Goal: Task Accomplishment & Management: Use online tool/utility

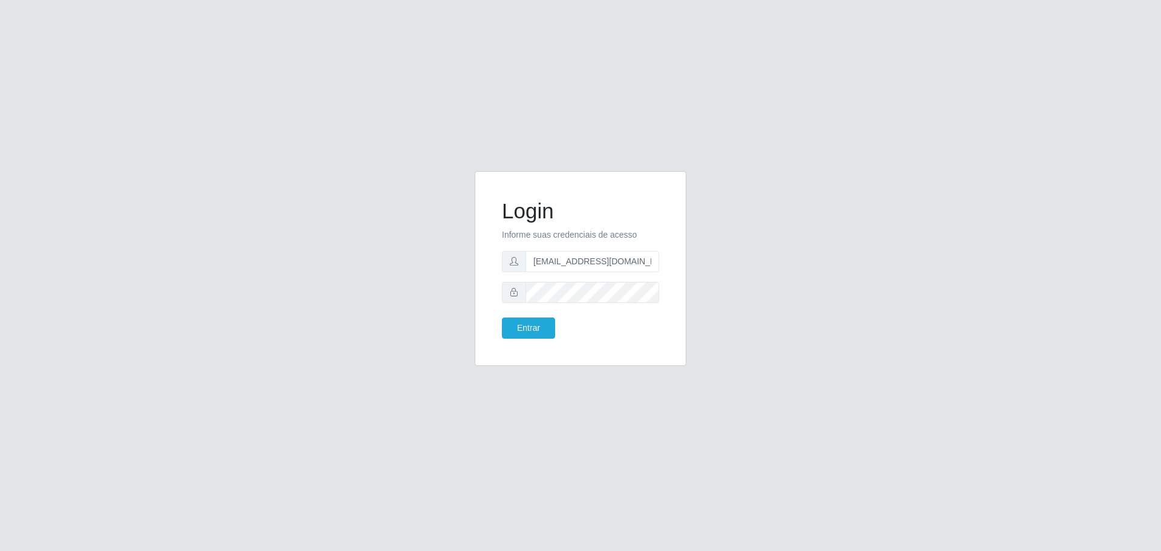
click at [502, 318] on button "Entrar" at bounding box center [528, 328] width 53 height 21
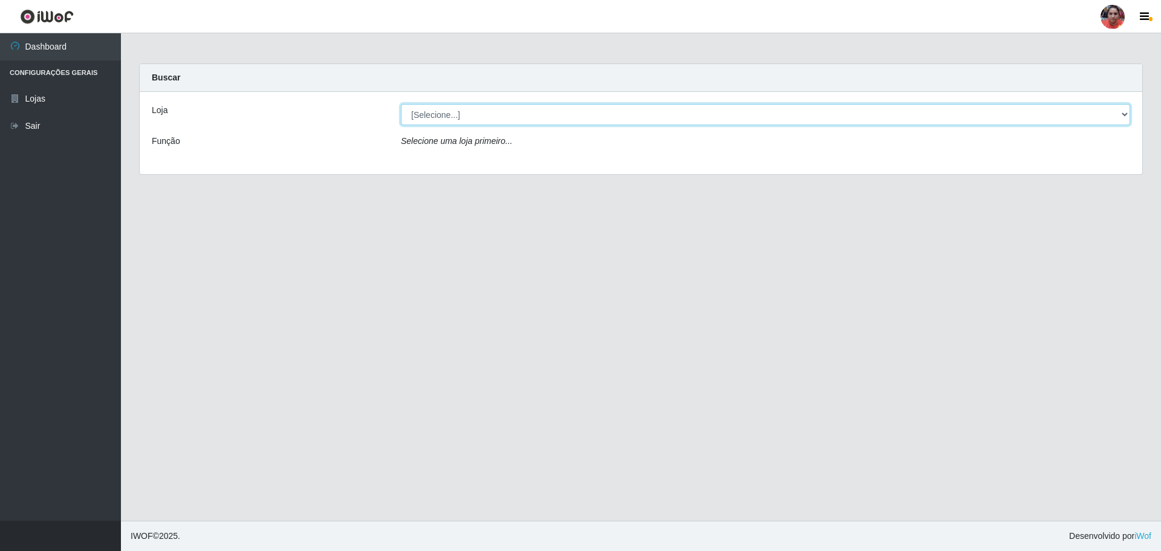
click at [925, 109] on select "[Selecione...] Mar Vermelho - Loja 05" at bounding box center [765, 114] width 729 height 21
select select "252"
click at [401, 104] on select "[Selecione...] Mar Vermelho - Loja 05" at bounding box center [765, 114] width 729 height 21
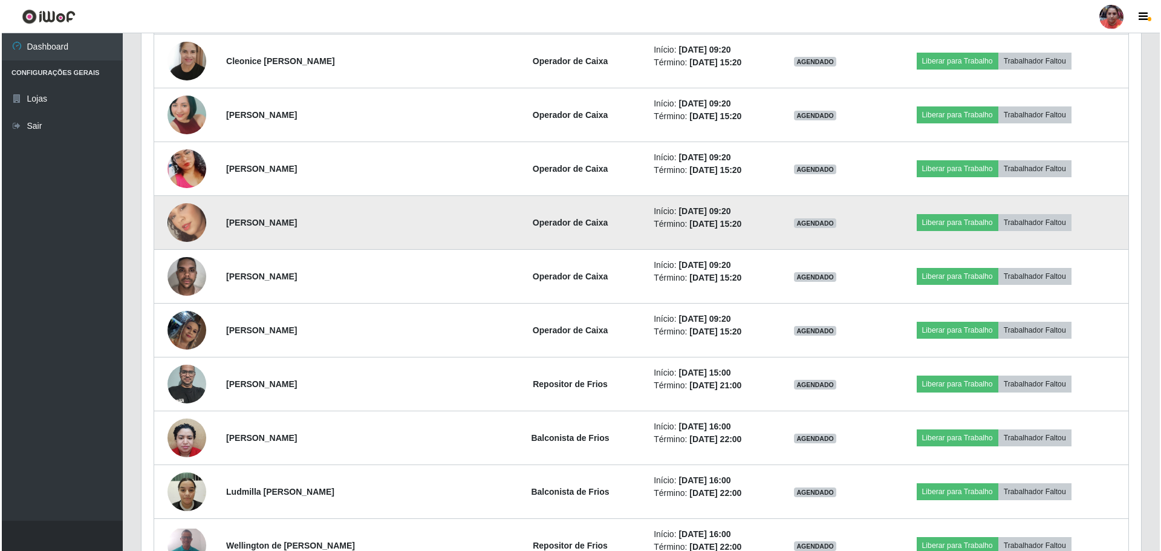
scroll to position [1089, 0]
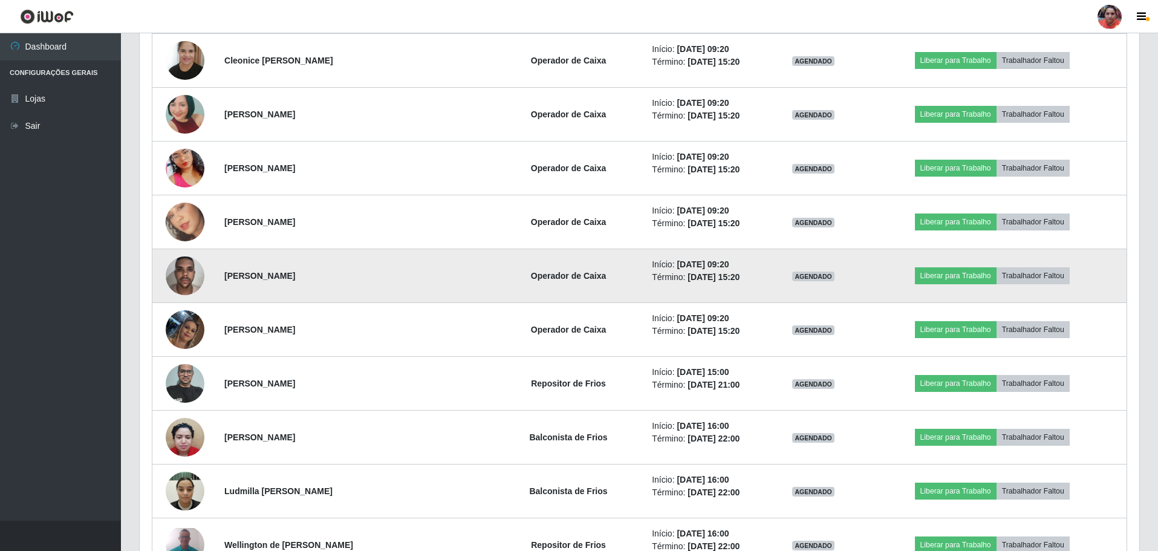
click at [974, 264] on td "Liberar para Trabalho Trabalhador Faltou" at bounding box center [992, 276] width 269 height 54
click at [971, 277] on button "Liberar para Trabalho" at bounding box center [956, 275] width 82 height 17
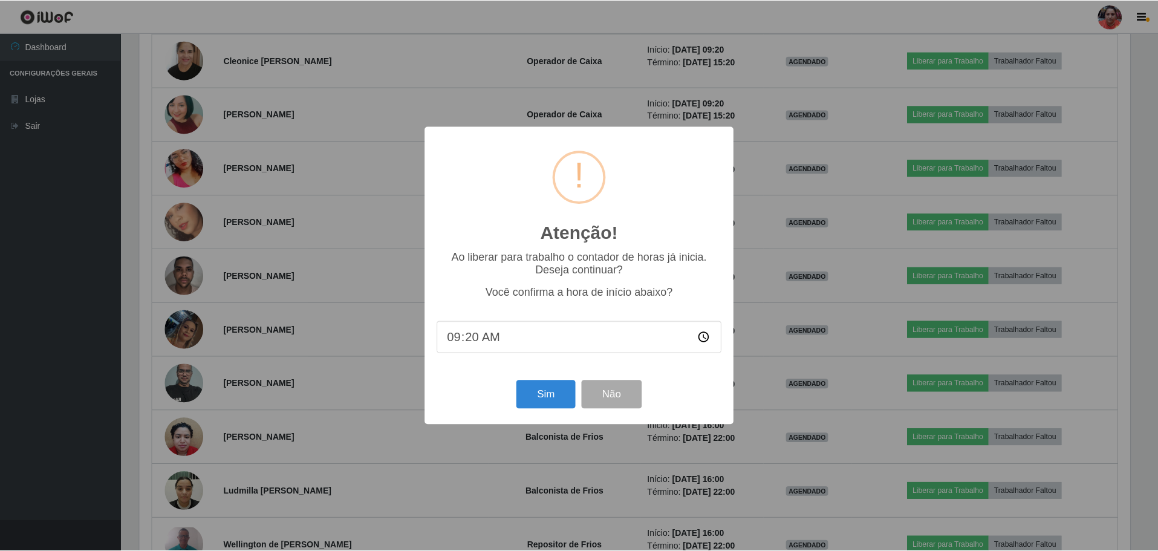
scroll to position [251, 994]
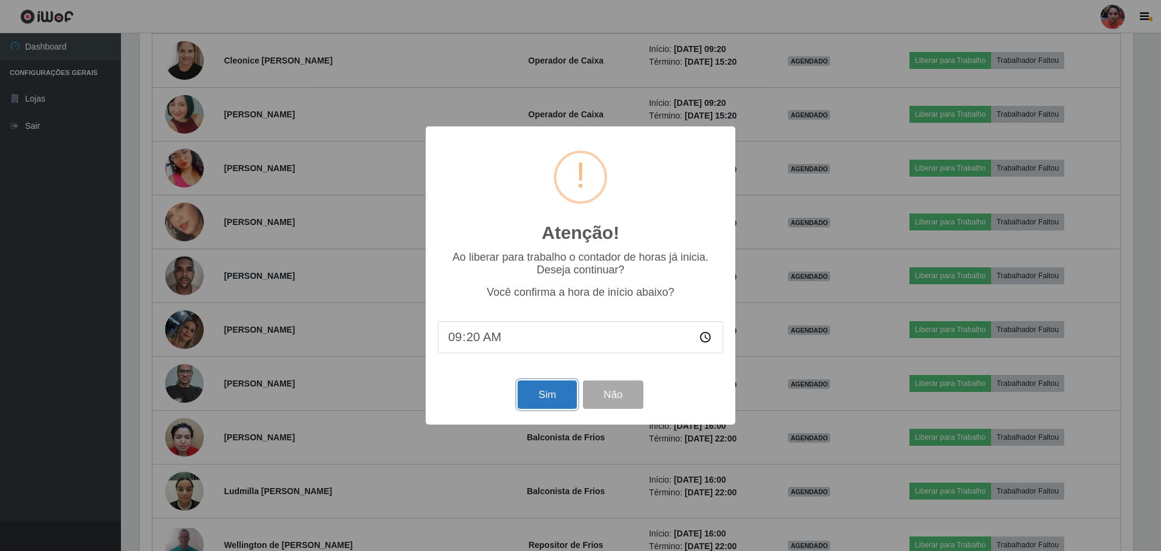
click at [552, 391] on button "Sim" at bounding box center [547, 394] width 59 height 28
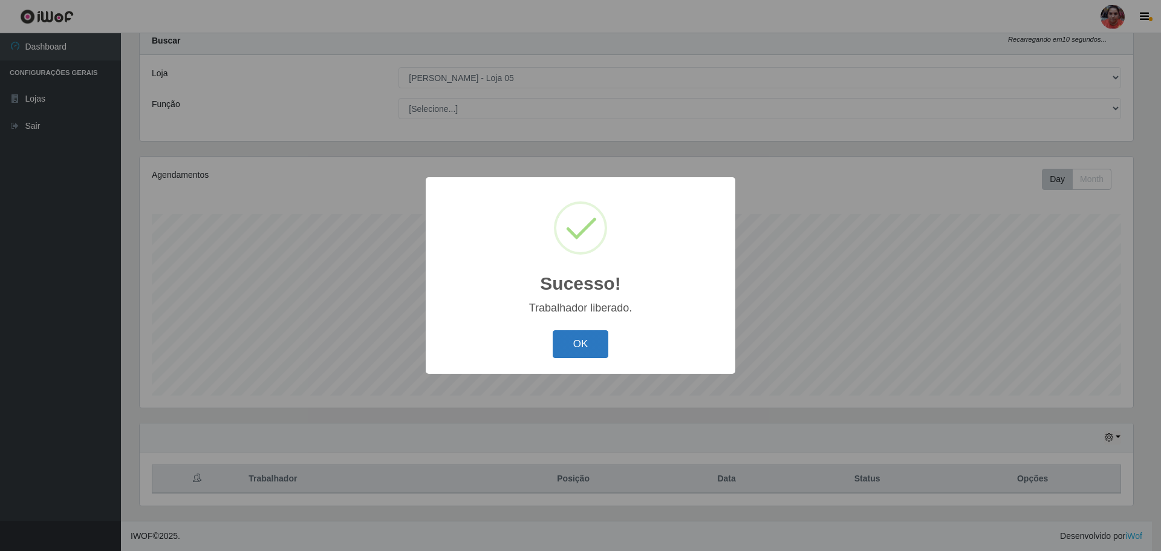
click at [599, 342] on button "OK" at bounding box center [581, 344] width 56 height 28
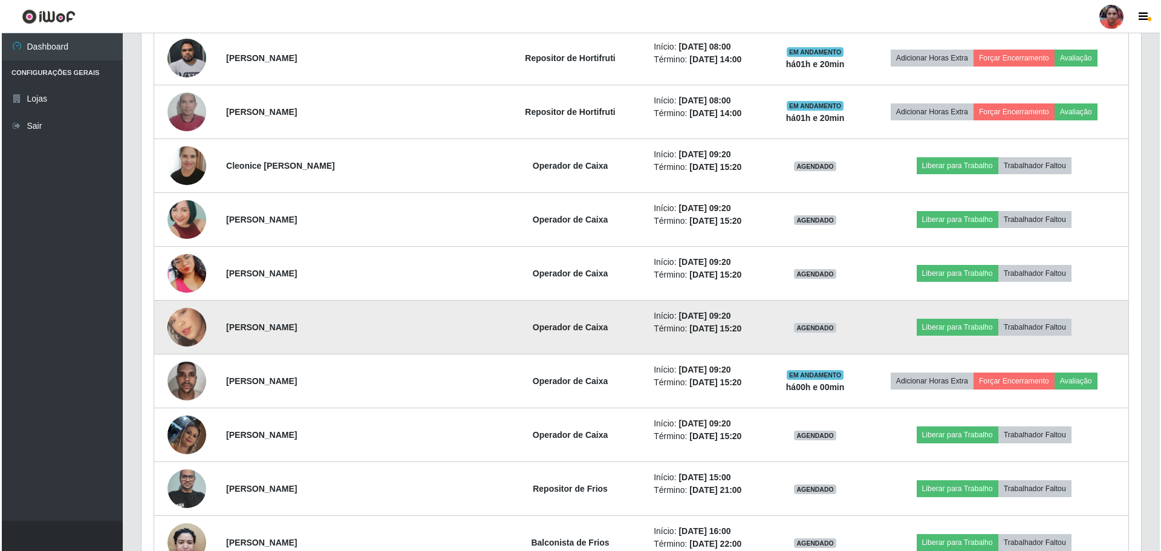
scroll to position [1005, 0]
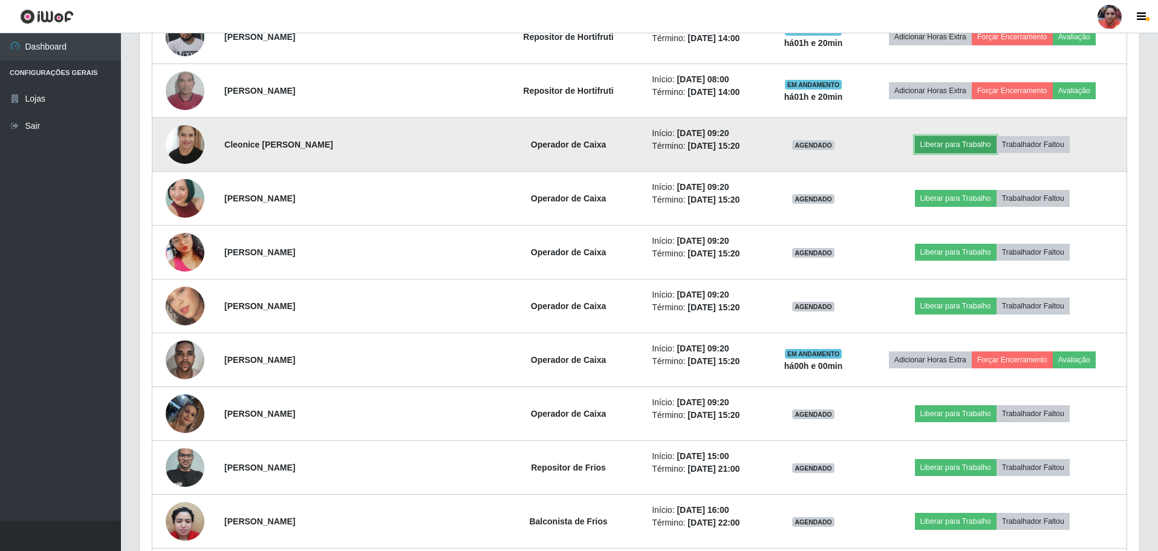
click at [949, 146] on button "Liberar para Trabalho" at bounding box center [956, 144] width 82 height 17
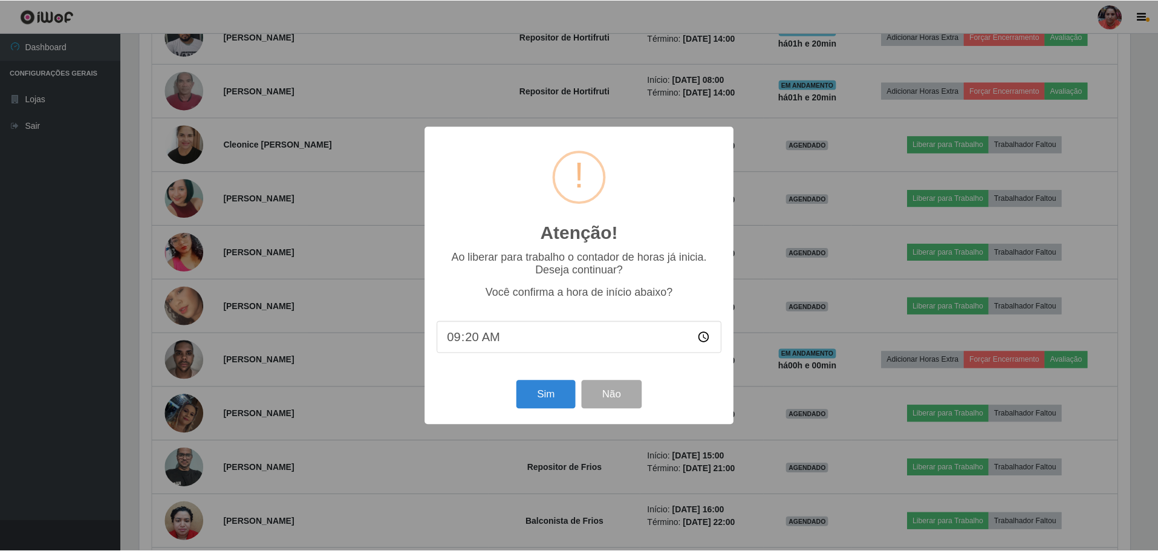
scroll to position [251, 994]
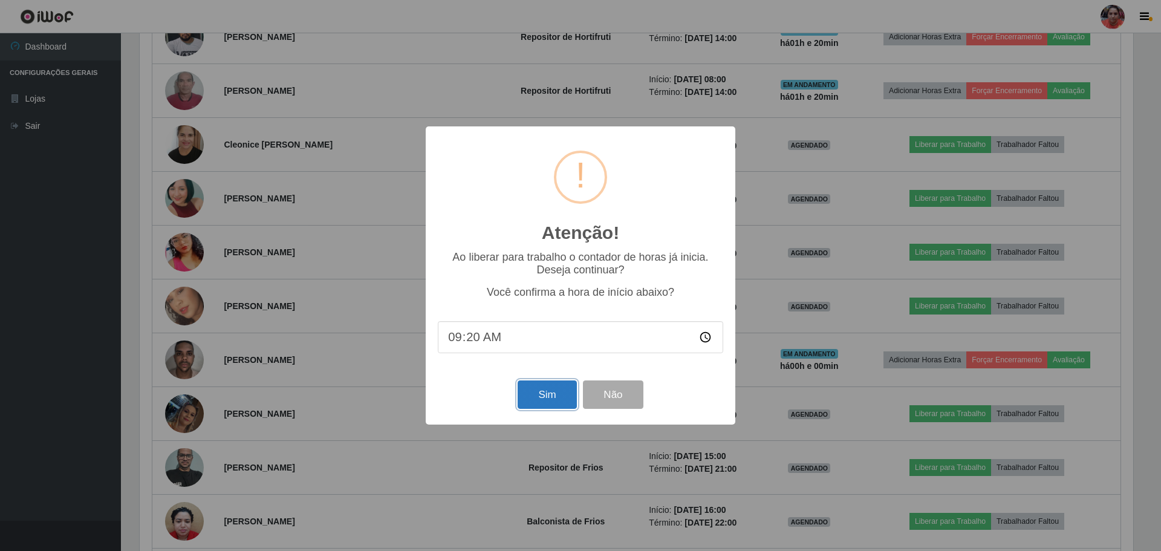
click at [540, 394] on button "Sim" at bounding box center [547, 394] width 59 height 28
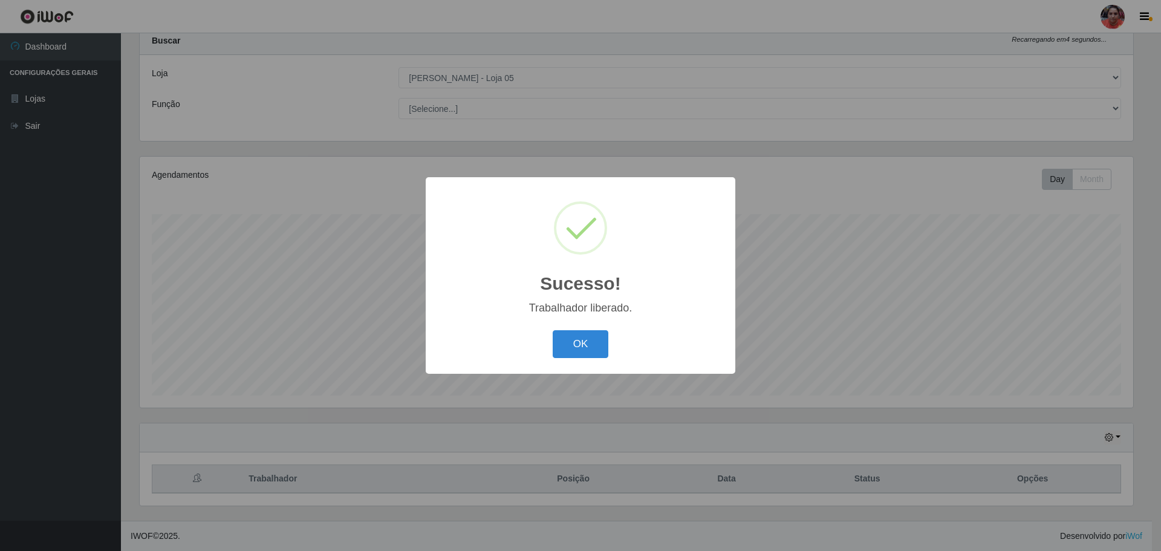
click at [573, 329] on div "OK Cancel" at bounding box center [580, 344] width 285 height 34
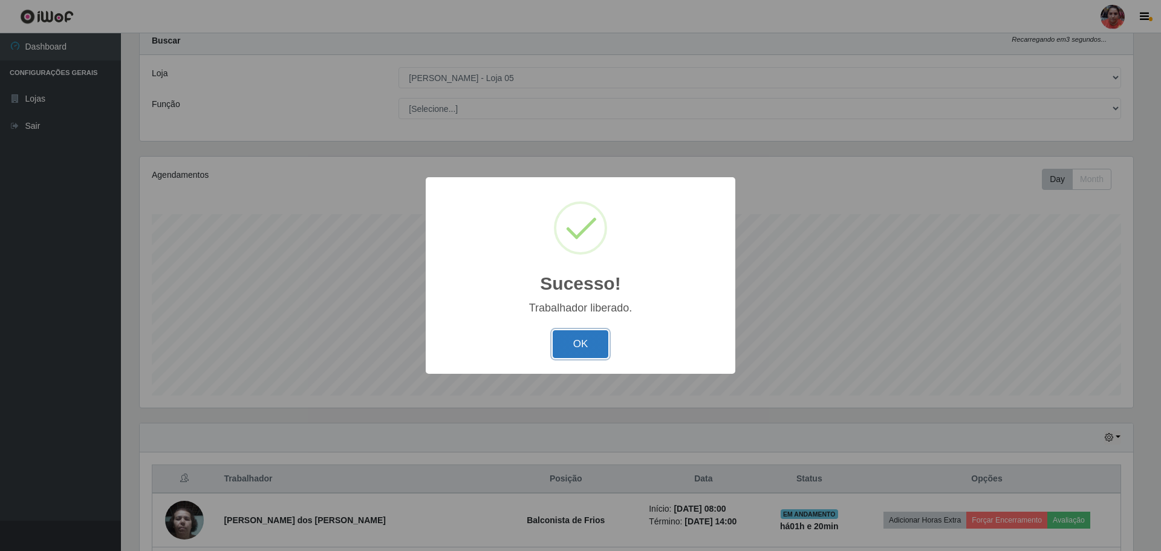
click at [577, 347] on button "OK" at bounding box center [581, 344] width 56 height 28
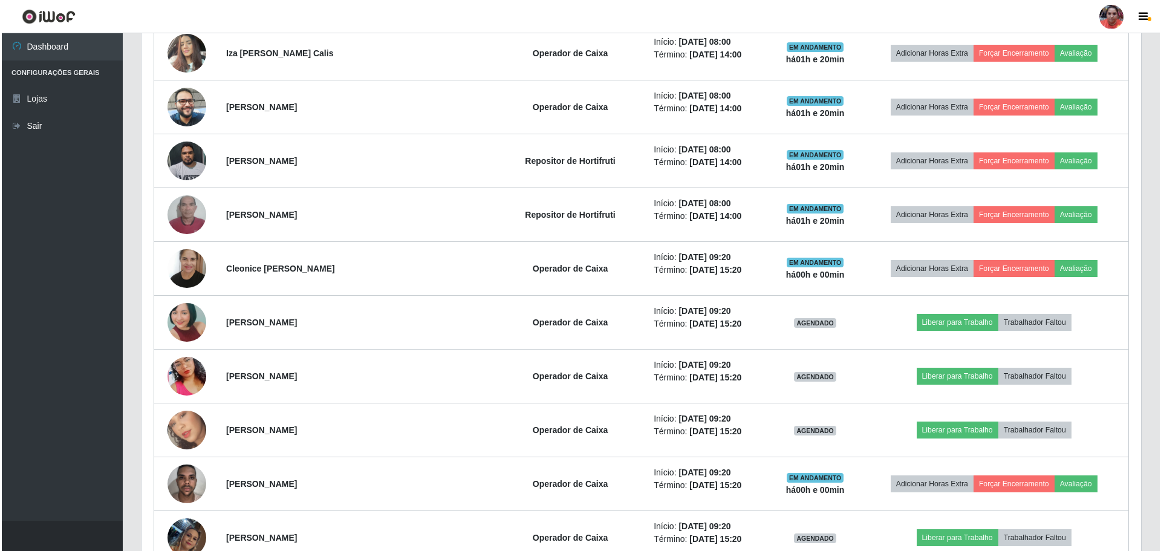
scroll to position [1005, 0]
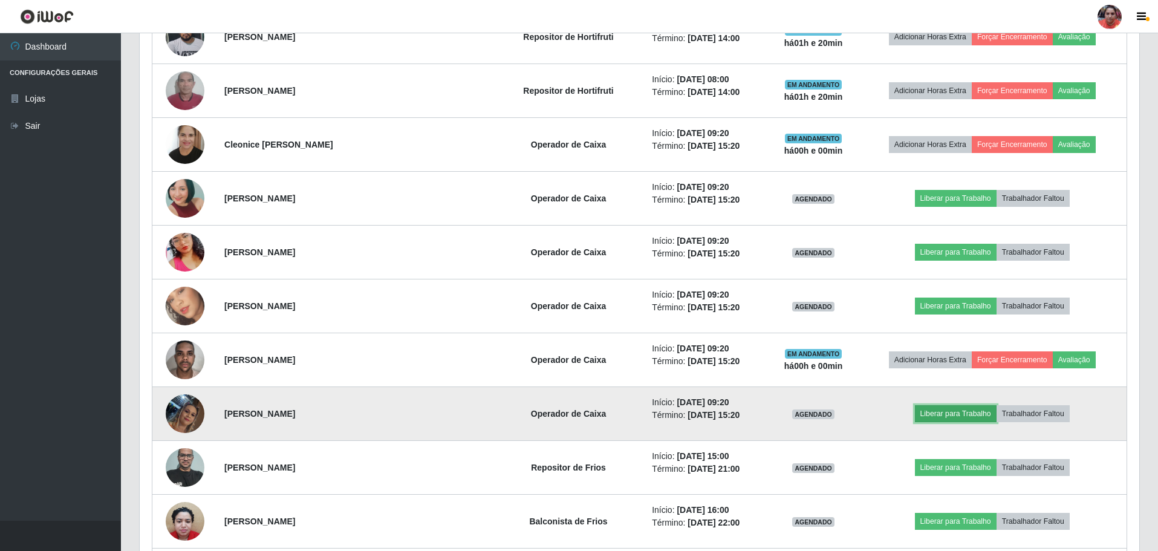
click at [935, 416] on button "Liberar para Trabalho" at bounding box center [956, 413] width 82 height 17
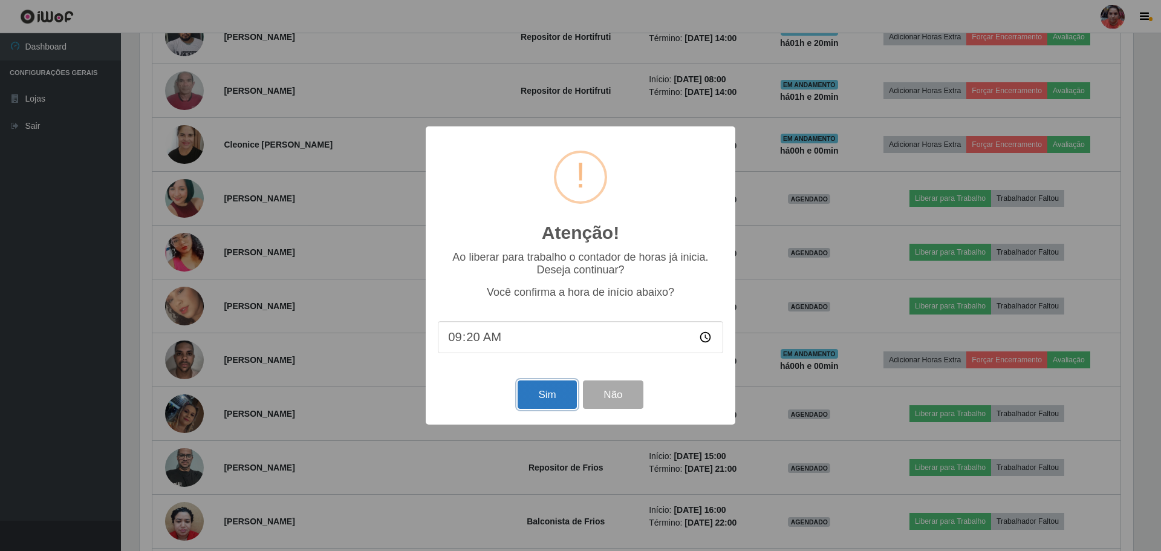
click at [567, 394] on button "Sim" at bounding box center [547, 394] width 59 height 28
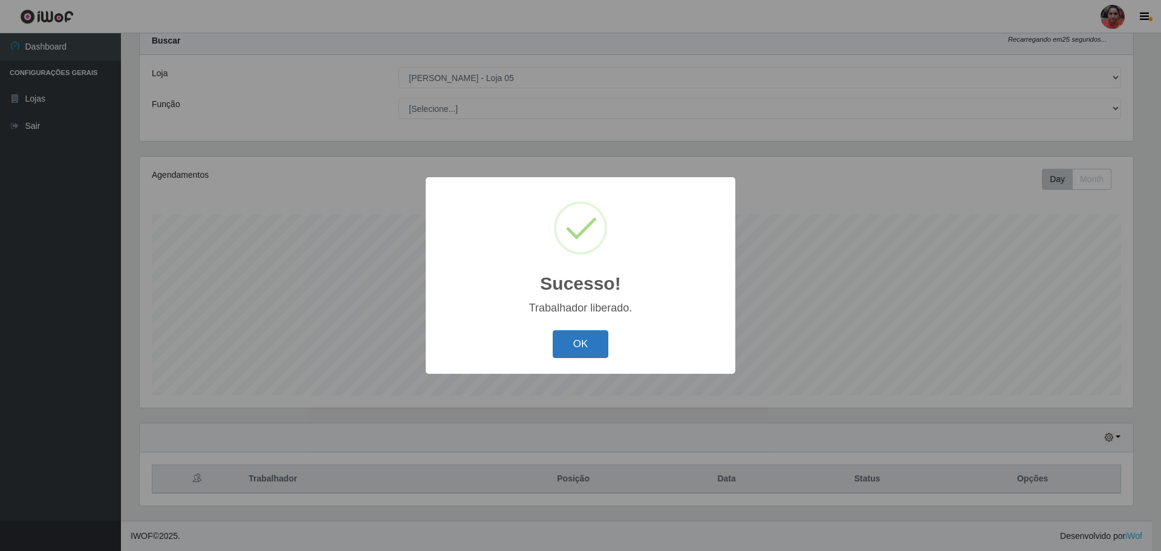
click at [587, 338] on button "OK" at bounding box center [581, 344] width 56 height 28
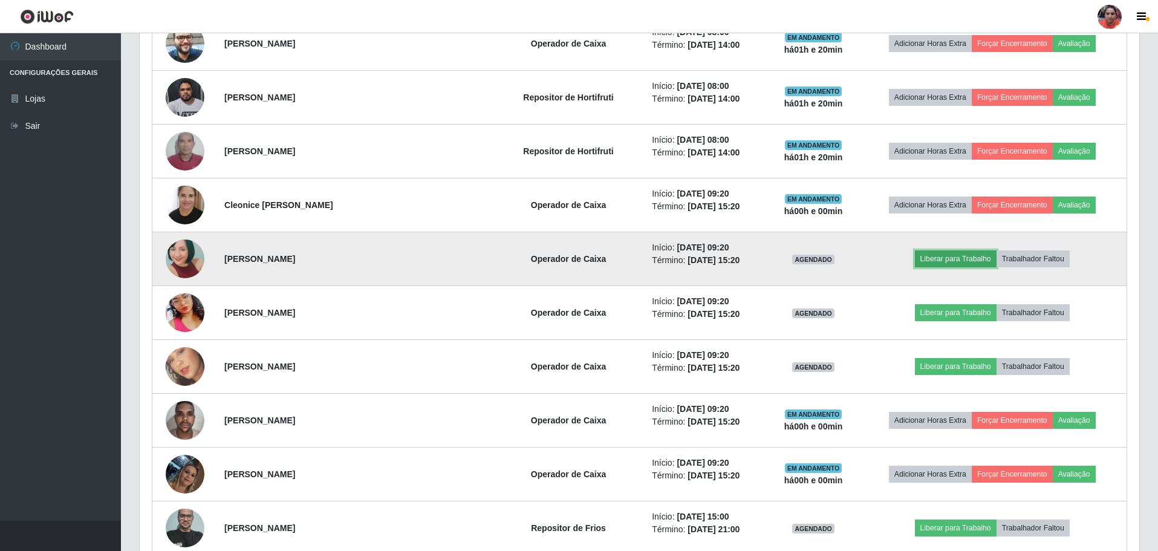
click at [936, 256] on button "Liberar para Trabalho" at bounding box center [956, 258] width 82 height 17
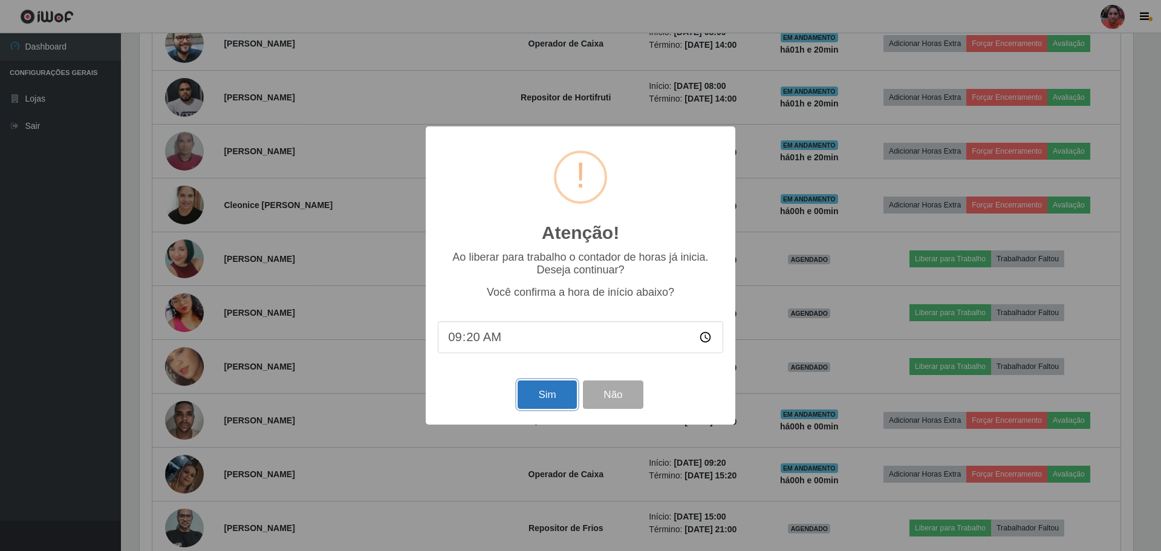
click at [556, 394] on button "Sim" at bounding box center [547, 394] width 59 height 28
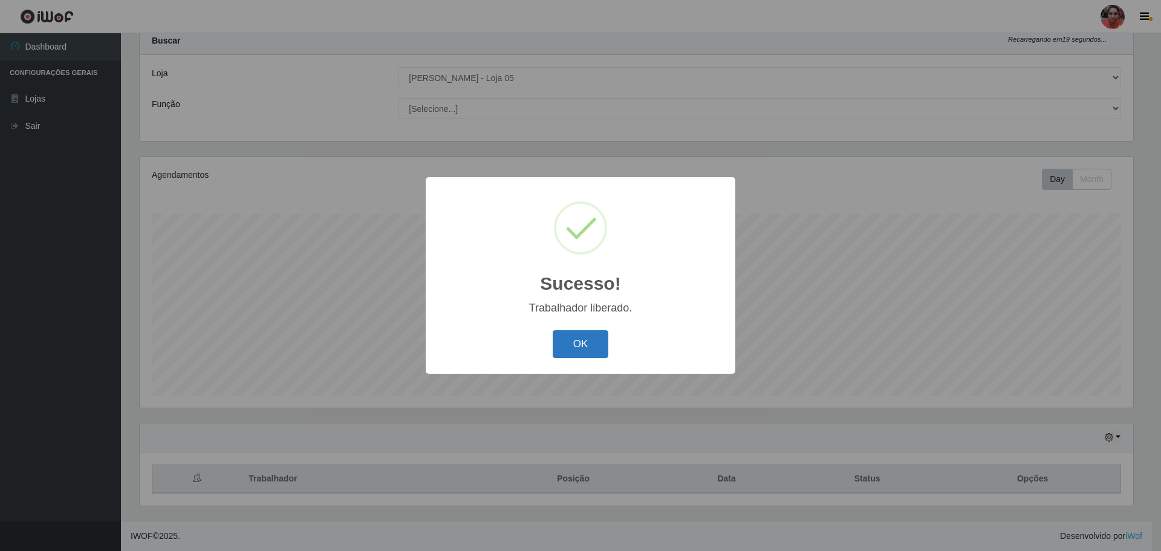
click at [566, 348] on button "OK" at bounding box center [581, 344] width 56 height 28
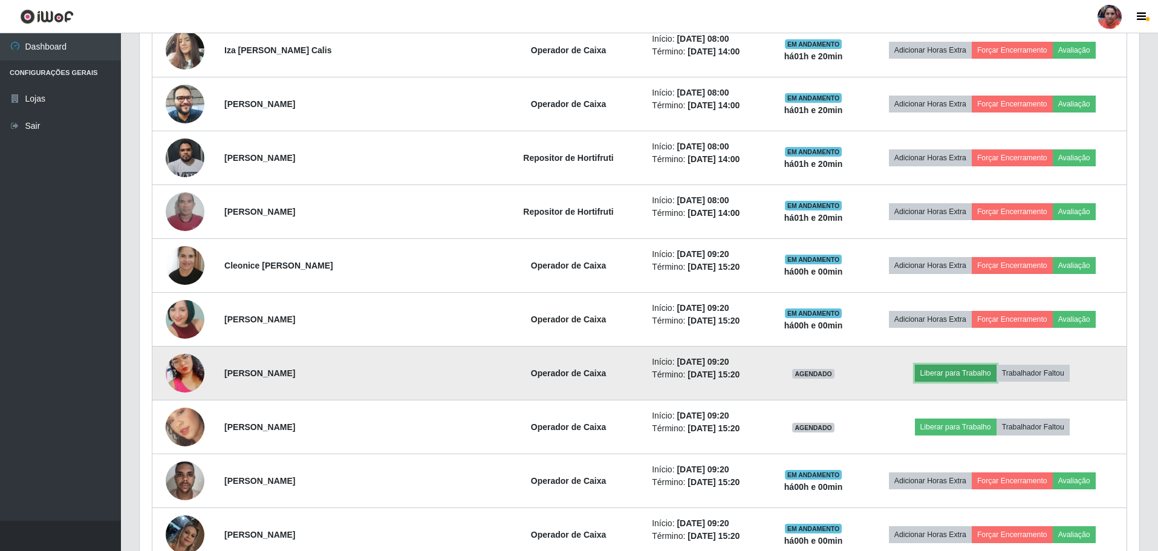
click at [928, 379] on button "Liberar para Trabalho" at bounding box center [956, 373] width 82 height 17
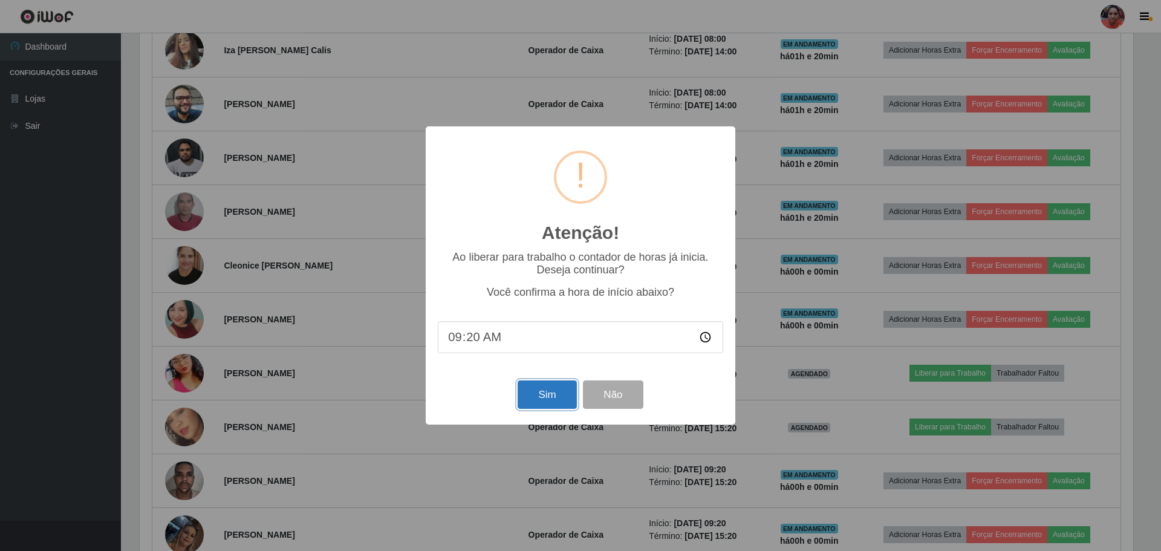
click at [560, 406] on button "Sim" at bounding box center [547, 394] width 59 height 28
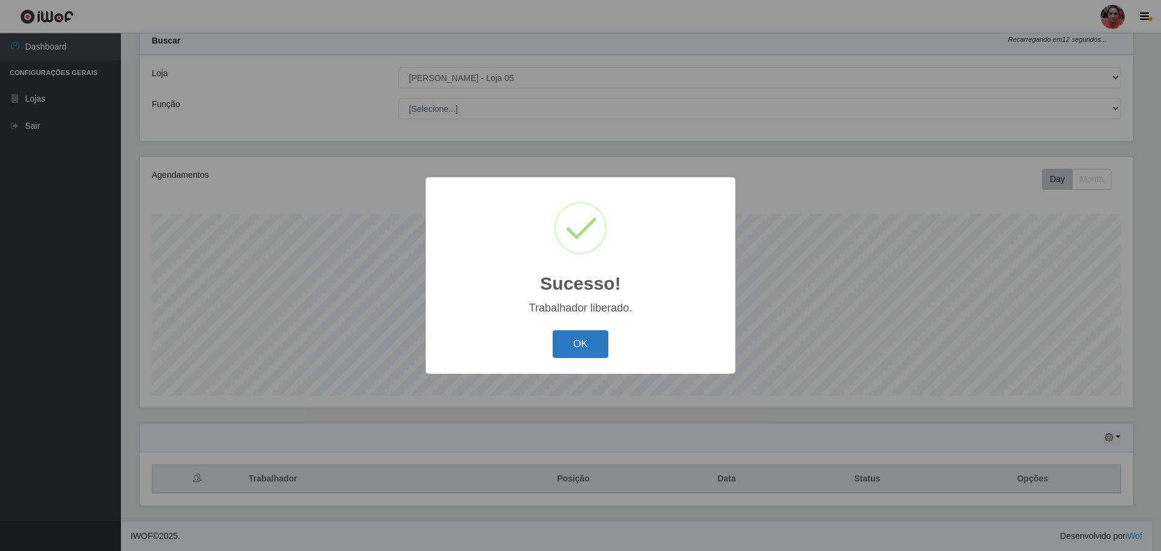
click at [578, 341] on button "OK" at bounding box center [581, 344] width 56 height 28
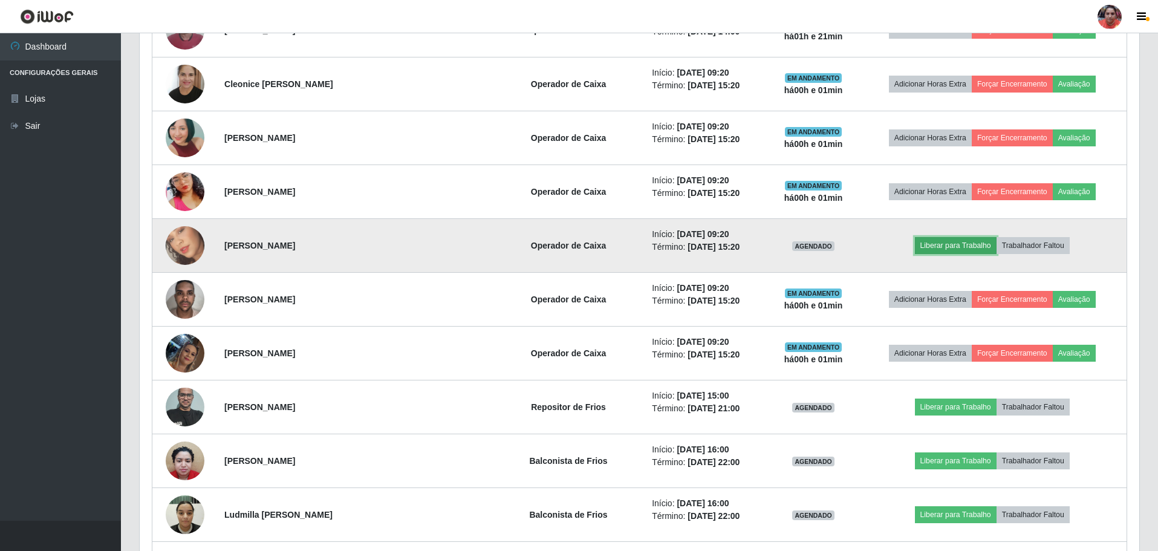
click at [931, 244] on button "Liberar para Trabalho" at bounding box center [956, 245] width 82 height 17
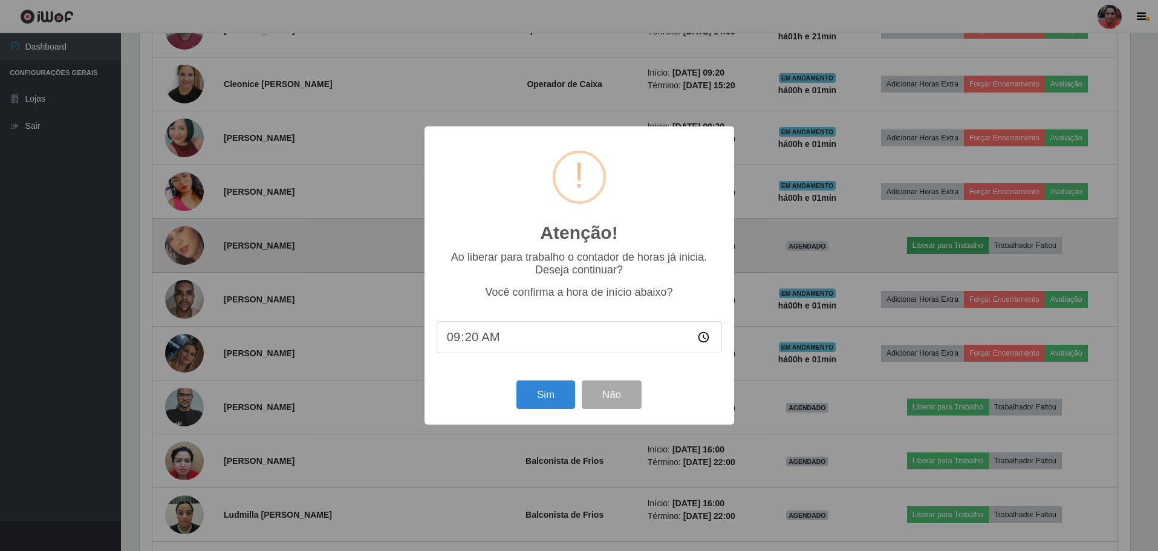
scroll to position [251, 994]
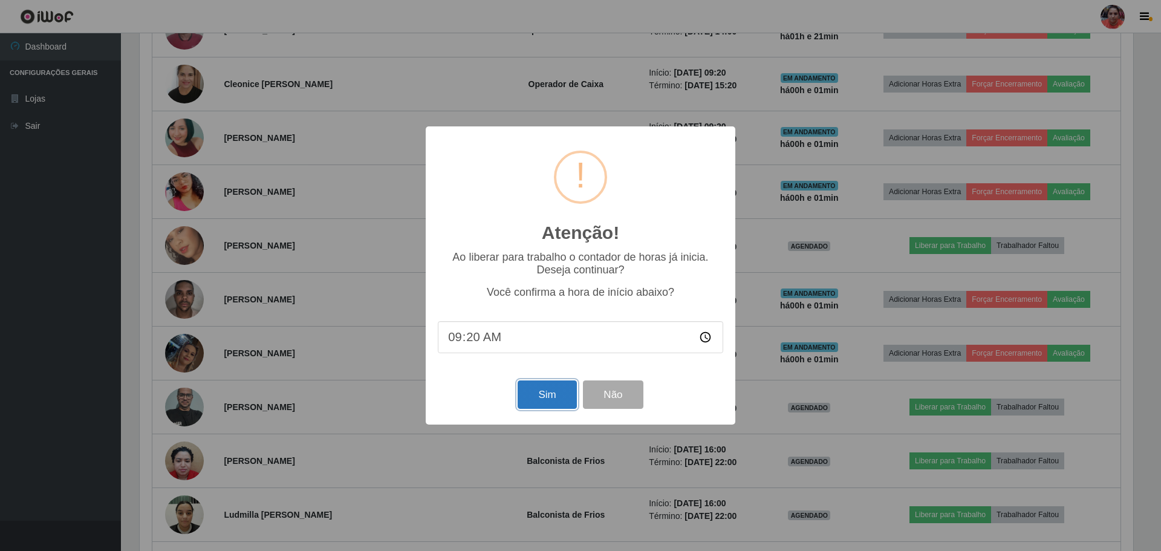
click at [541, 402] on button "Sim" at bounding box center [547, 394] width 59 height 28
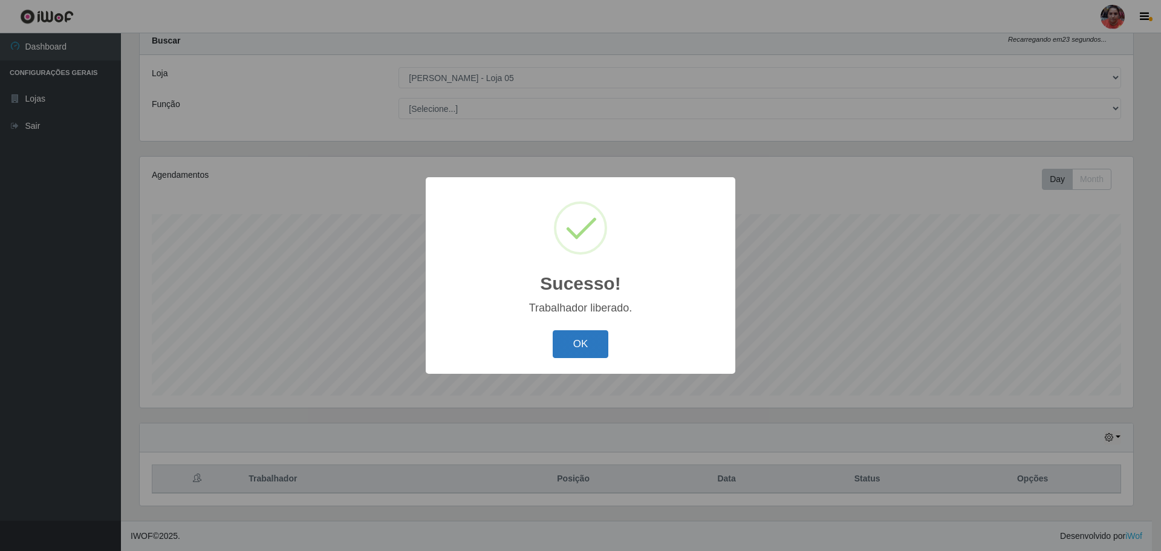
click at [563, 339] on button "OK" at bounding box center [581, 344] width 56 height 28
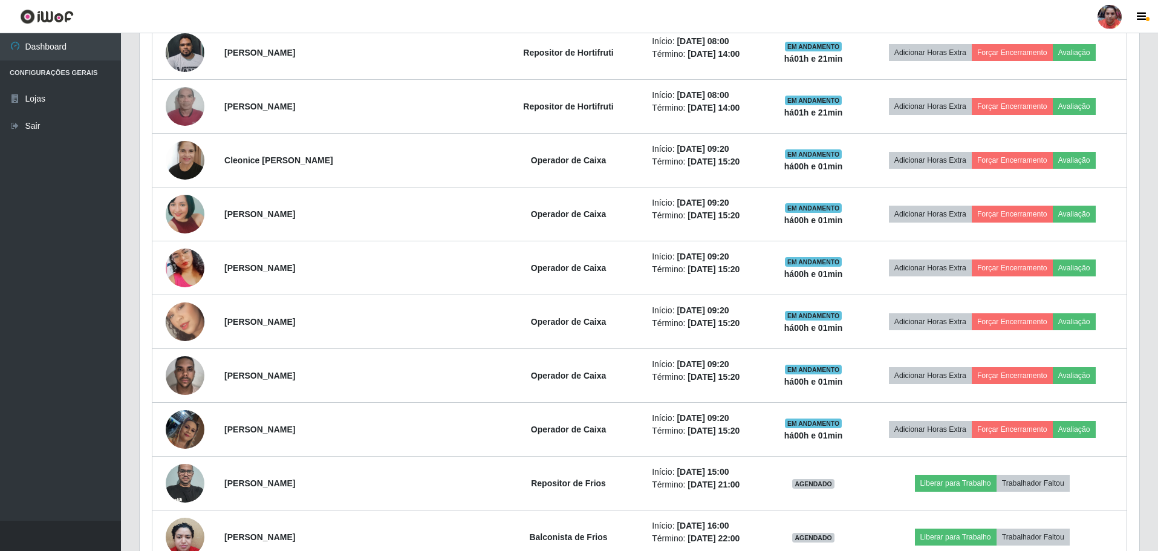
scroll to position [1065, 0]
